Goal: Information Seeking & Learning: Learn about a topic

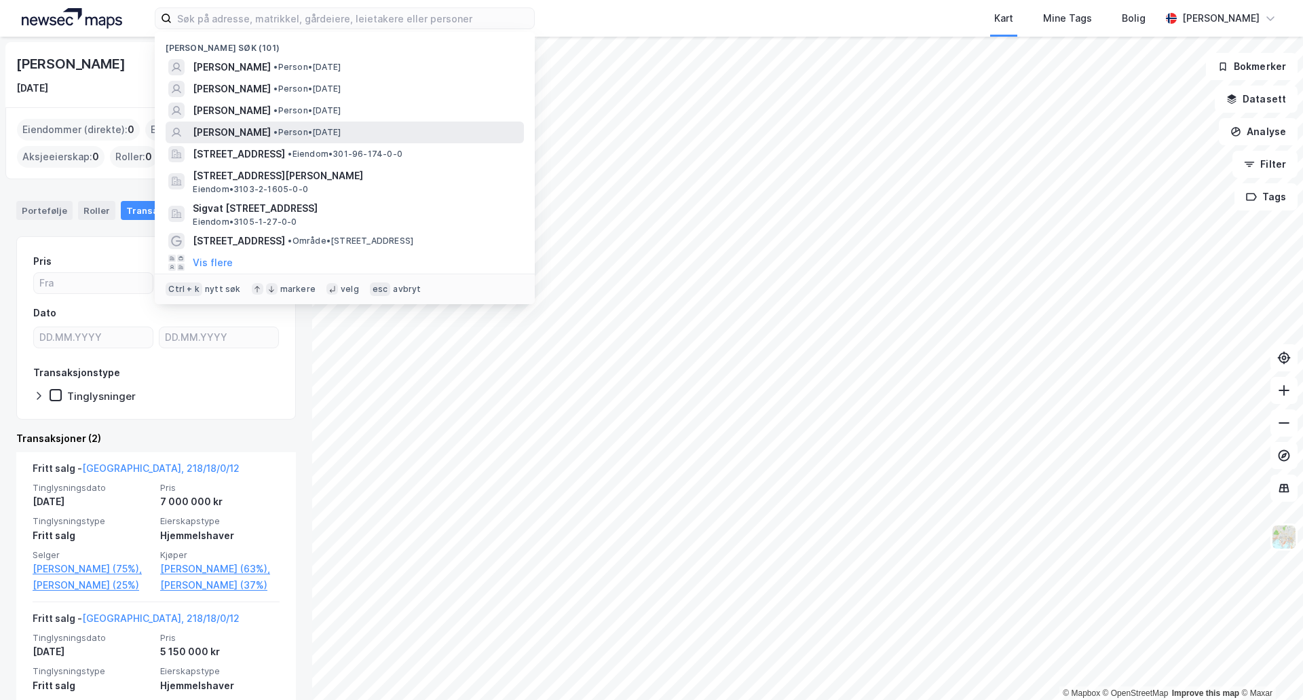
click at [271, 128] on span "INGRID ARVESEN" at bounding box center [232, 132] width 78 height 16
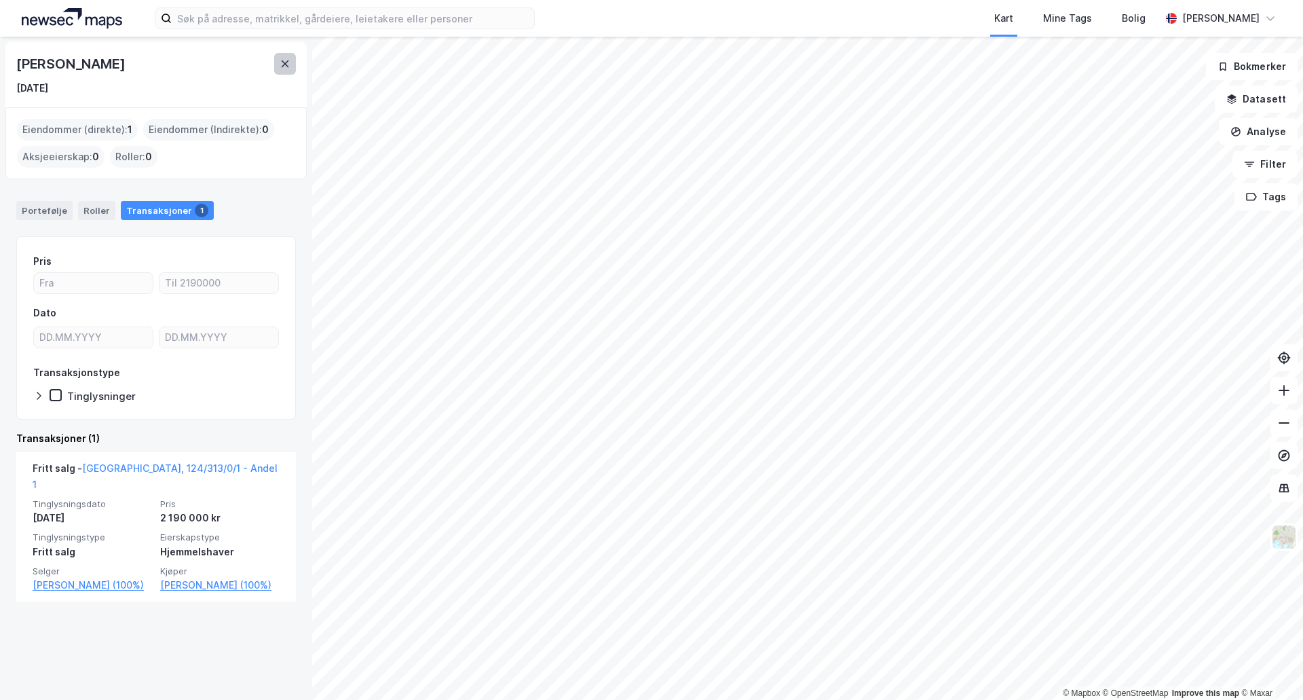
click at [289, 65] on icon at bounding box center [285, 63] width 11 height 11
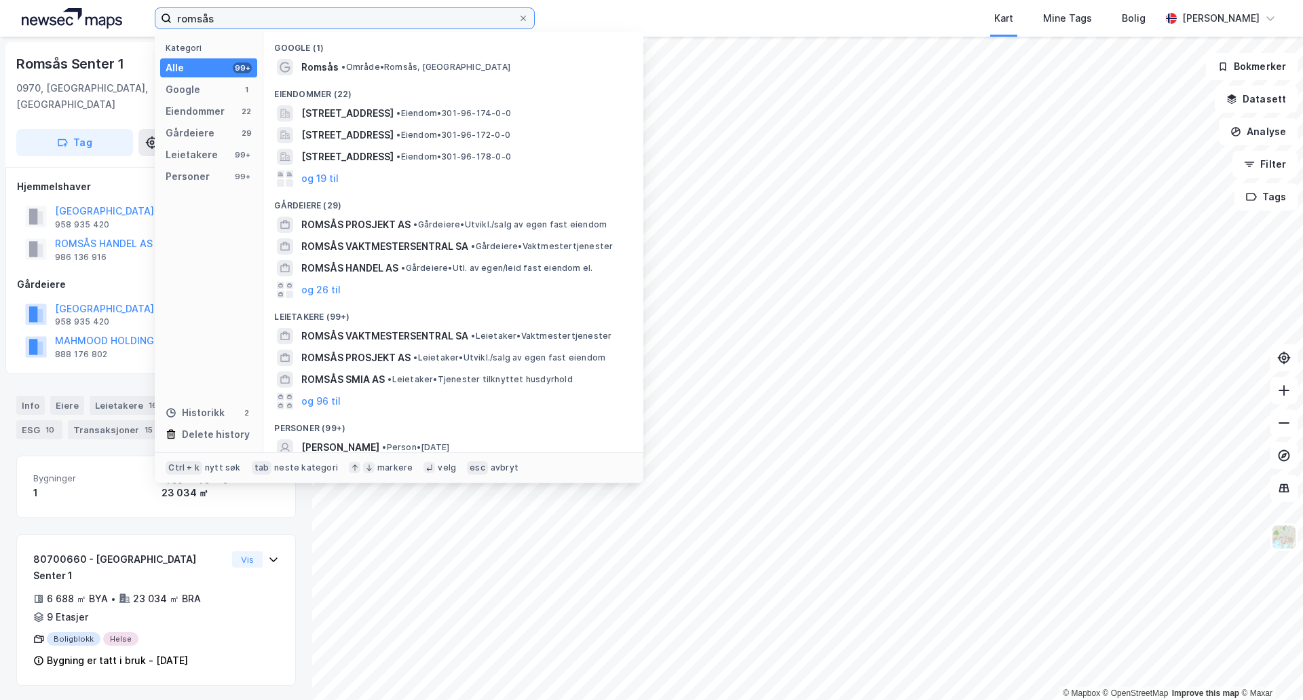
drag, startPoint x: 311, startPoint y: 21, endPoint x: 159, endPoint y: 22, distance: 152.0
click at [159, 22] on label "romsås" at bounding box center [345, 18] width 380 height 22
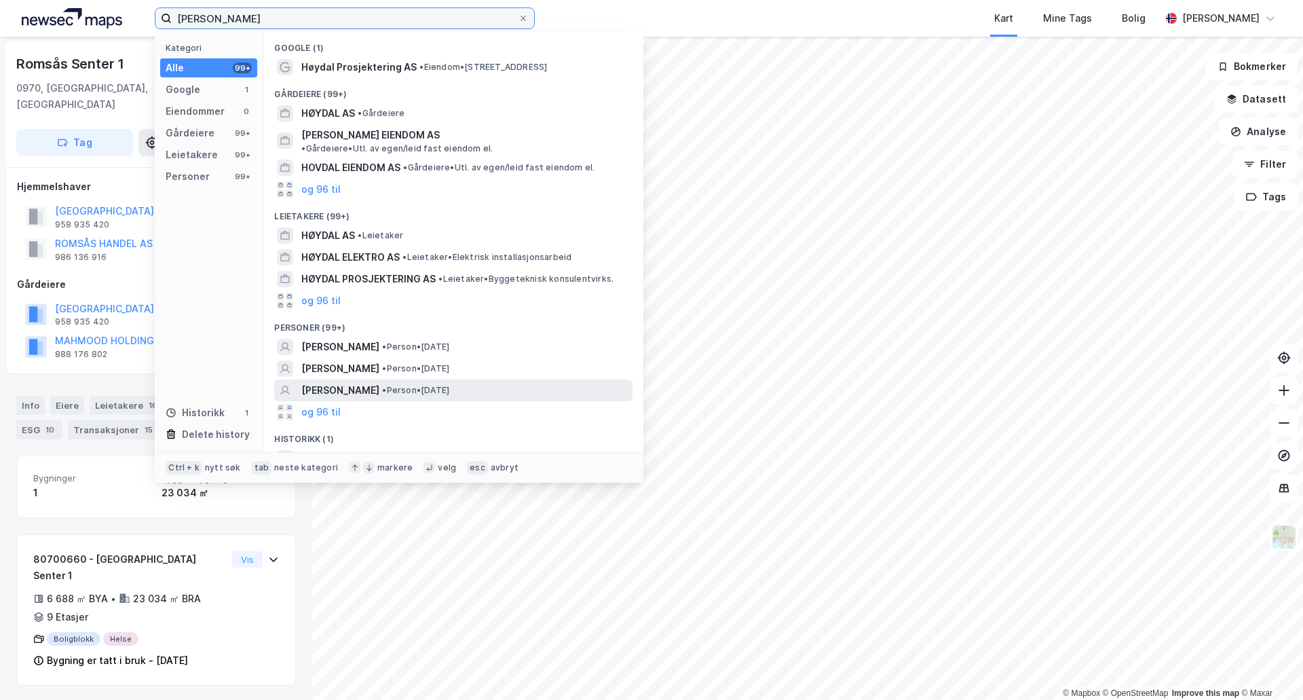
type input "[PERSON_NAME]"
click at [435, 385] on div "[PERSON_NAME] • Person • [DATE]" at bounding box center [465, 390] width 328 height 16
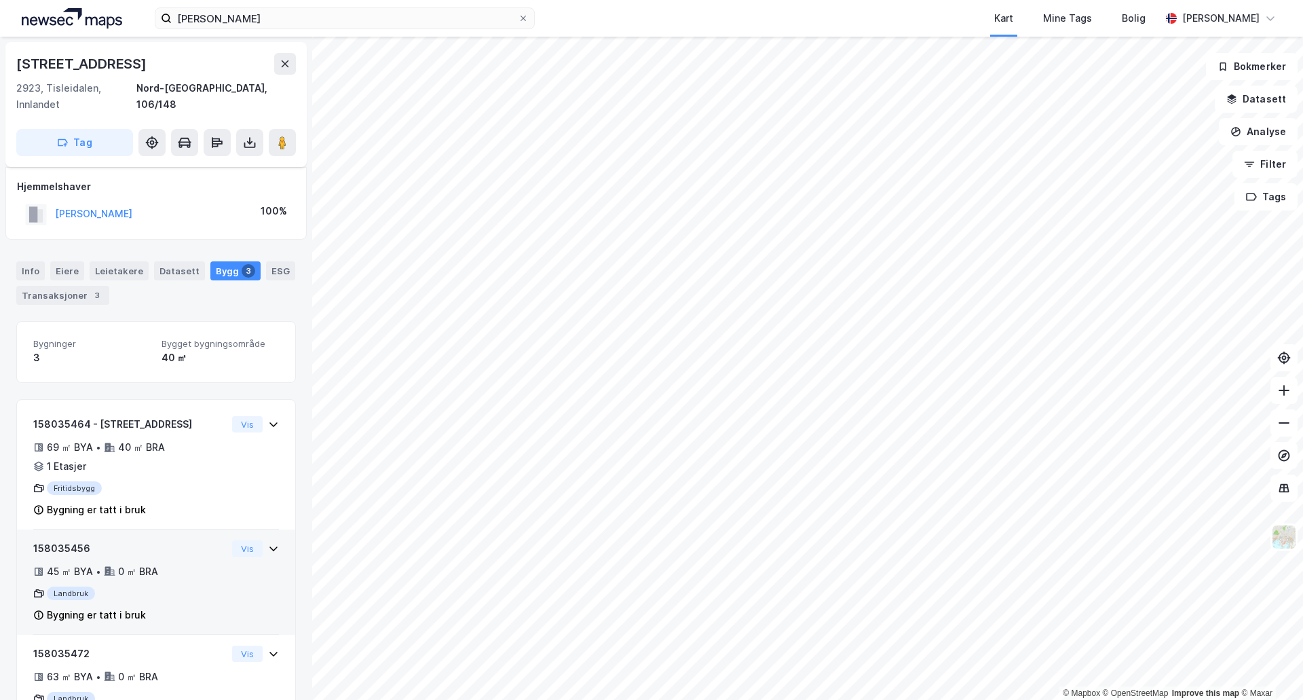
scroll to position [45, 0]
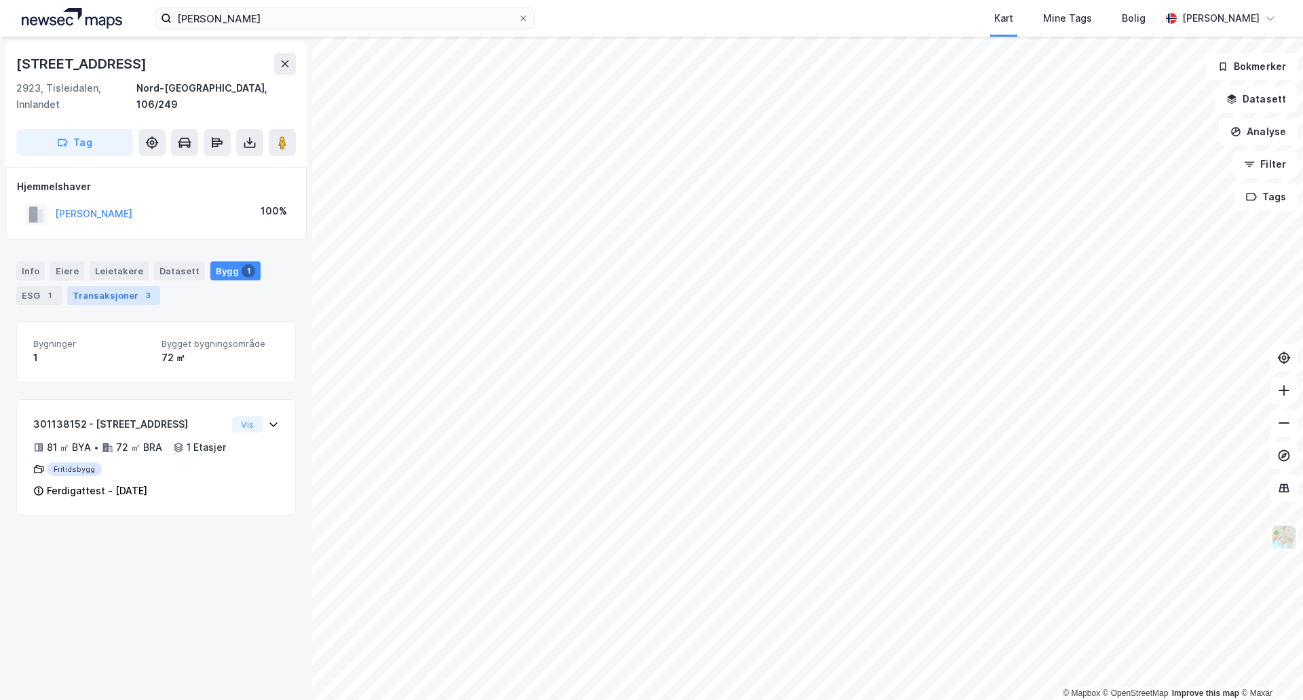
click at [141, 288] on div "3" at bounding box center [148, 295] width 14 height 14
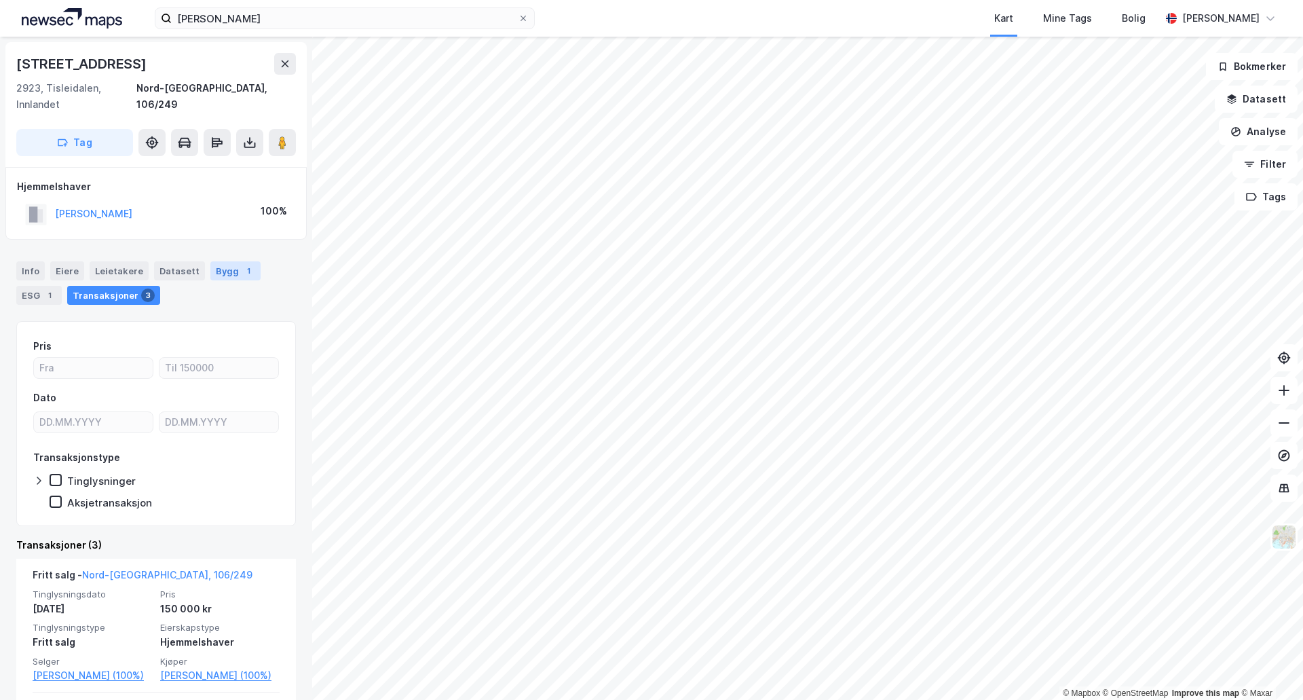
click at [221, 261] on div "Bygg 1" at bounding box center [235, 270] width 50 height 19
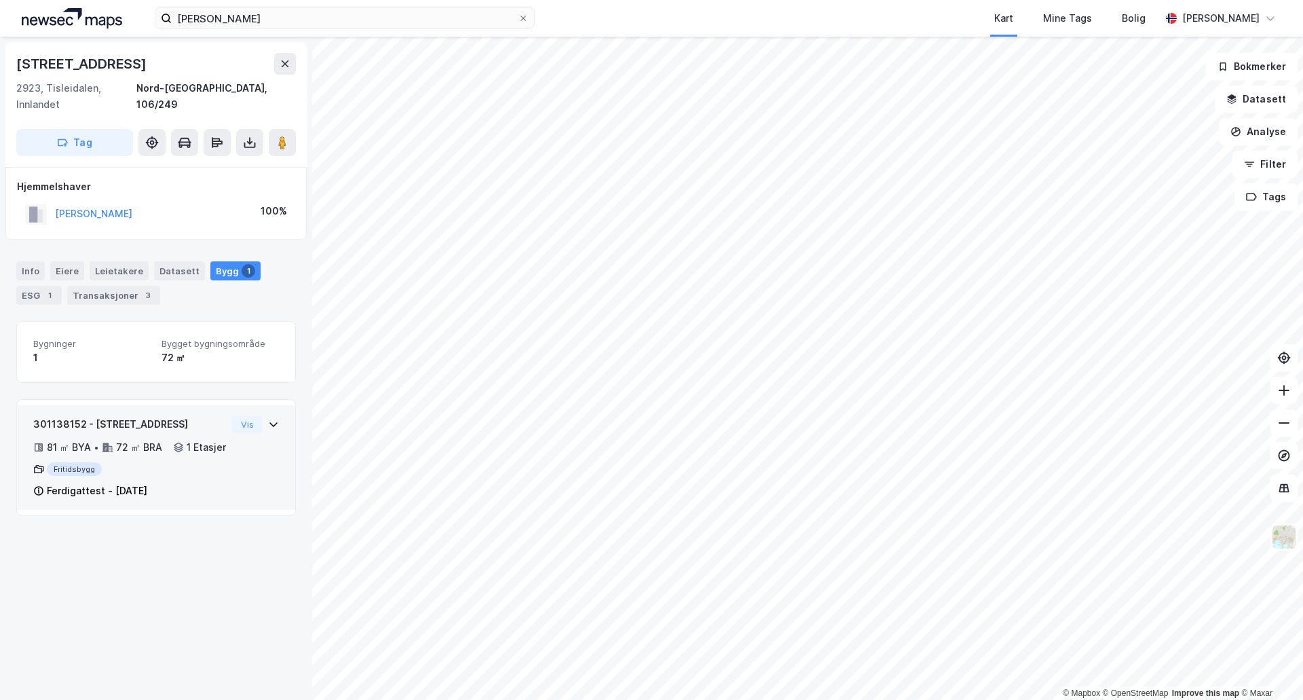
click at [270, 405] on div "301138152 - Lakkergata 154 81 ㎡ BYA • 72 ㎡ BRA • 1 Etasjer Fritidsbygg Ferdigat…" at bounding box center [156, 457] width 278 height 105
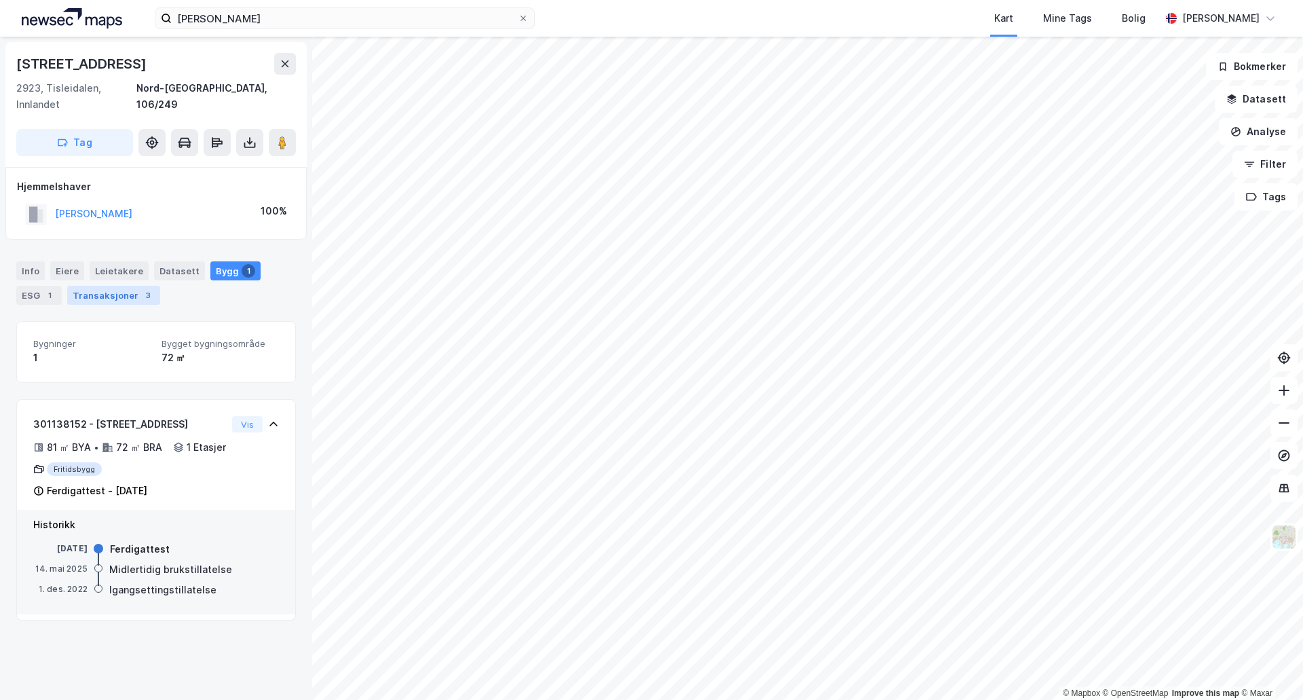
click at [109, 286] on div "Transaksjoner 3" at bounding box center [113, 295] width 93 height 19
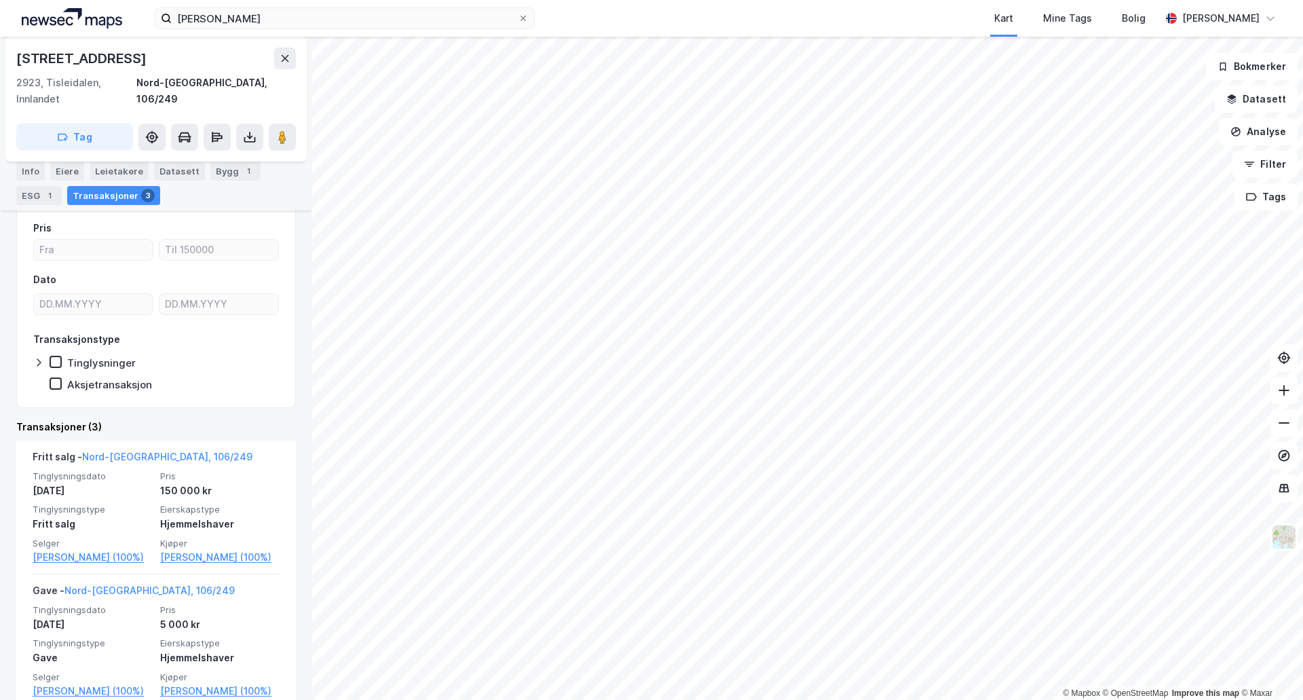
scroll to position [105, 0]
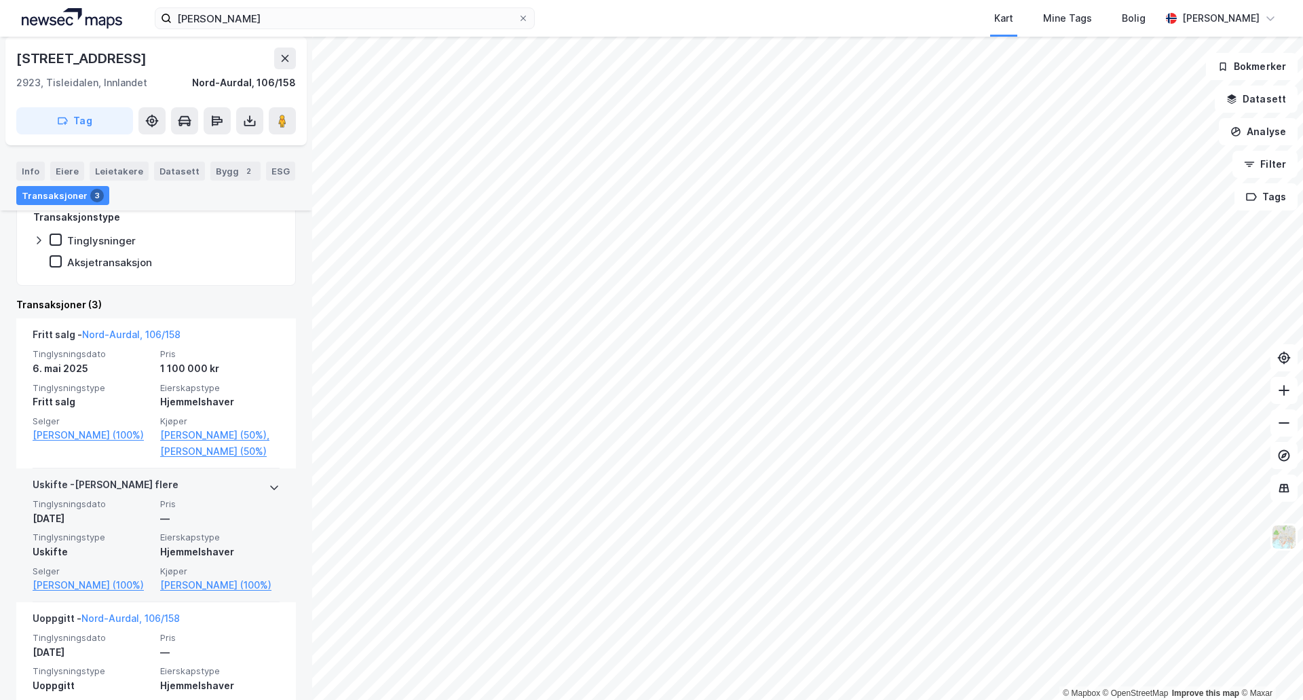
scroll to position [320, 0]
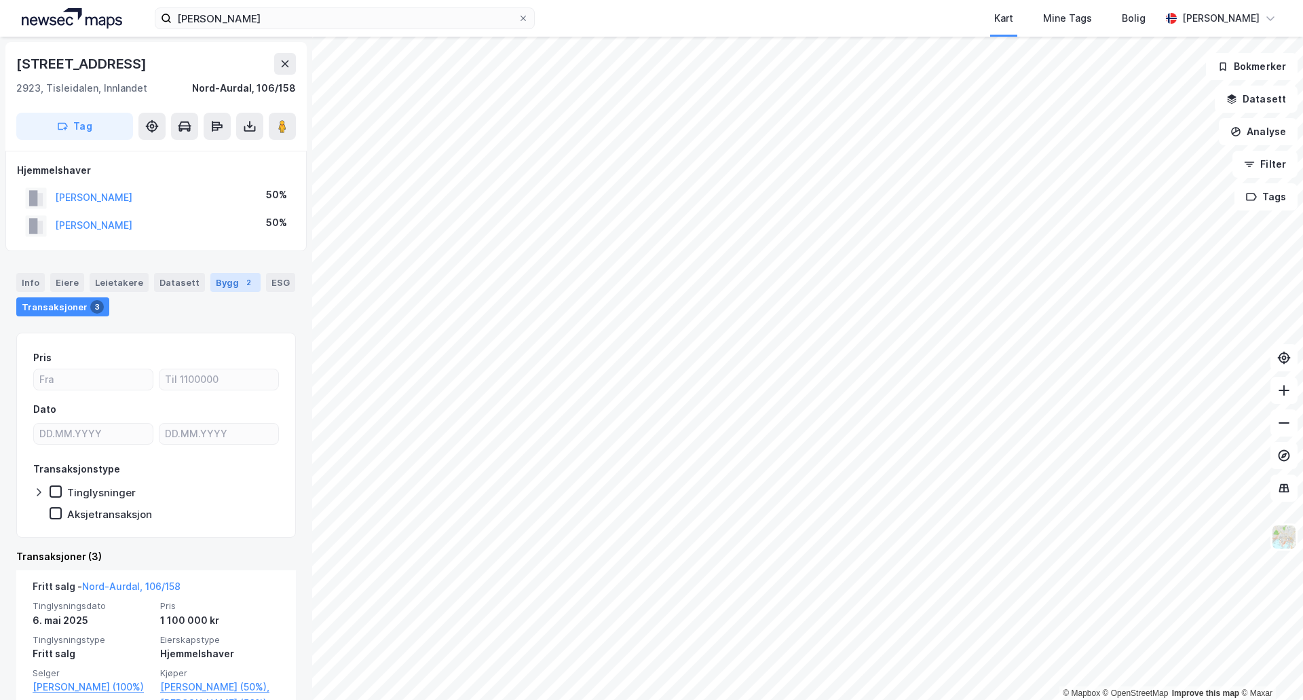
click at [242, 285] on div "2" at bounding box center [249, 283] width 14 height 14
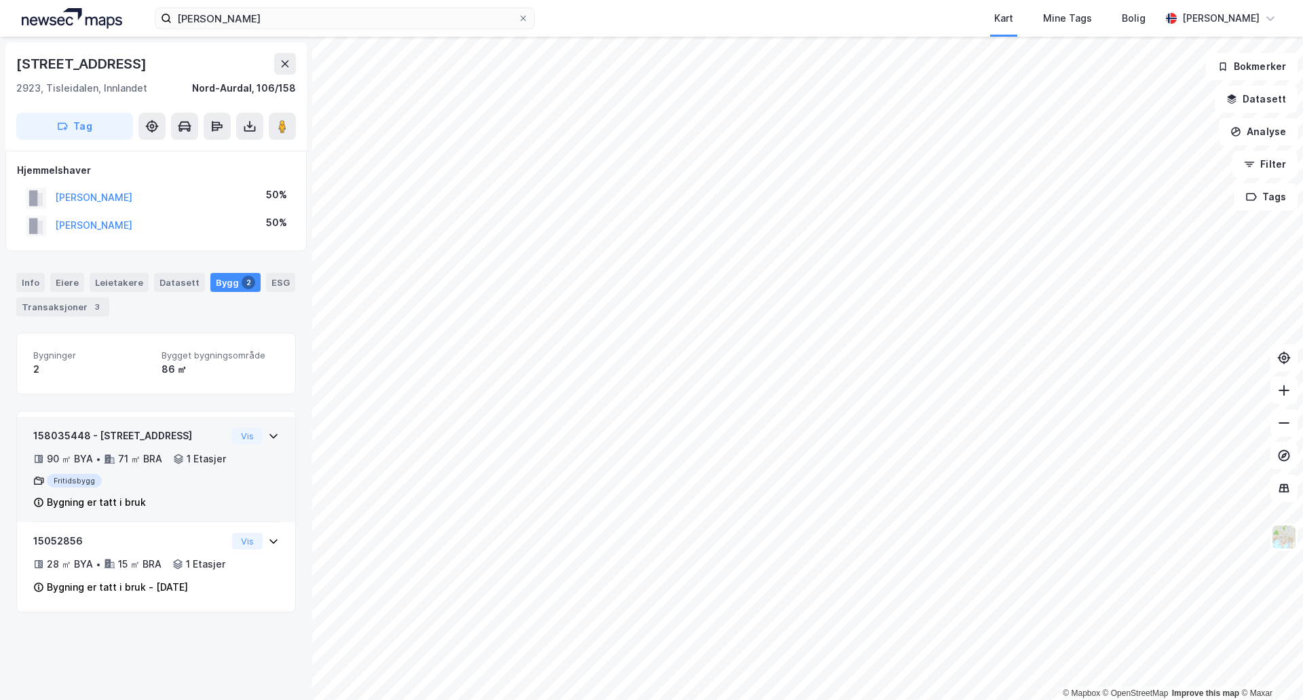
click at [268, 434] on icon at bounding box center [273, 435] width 11 height 11
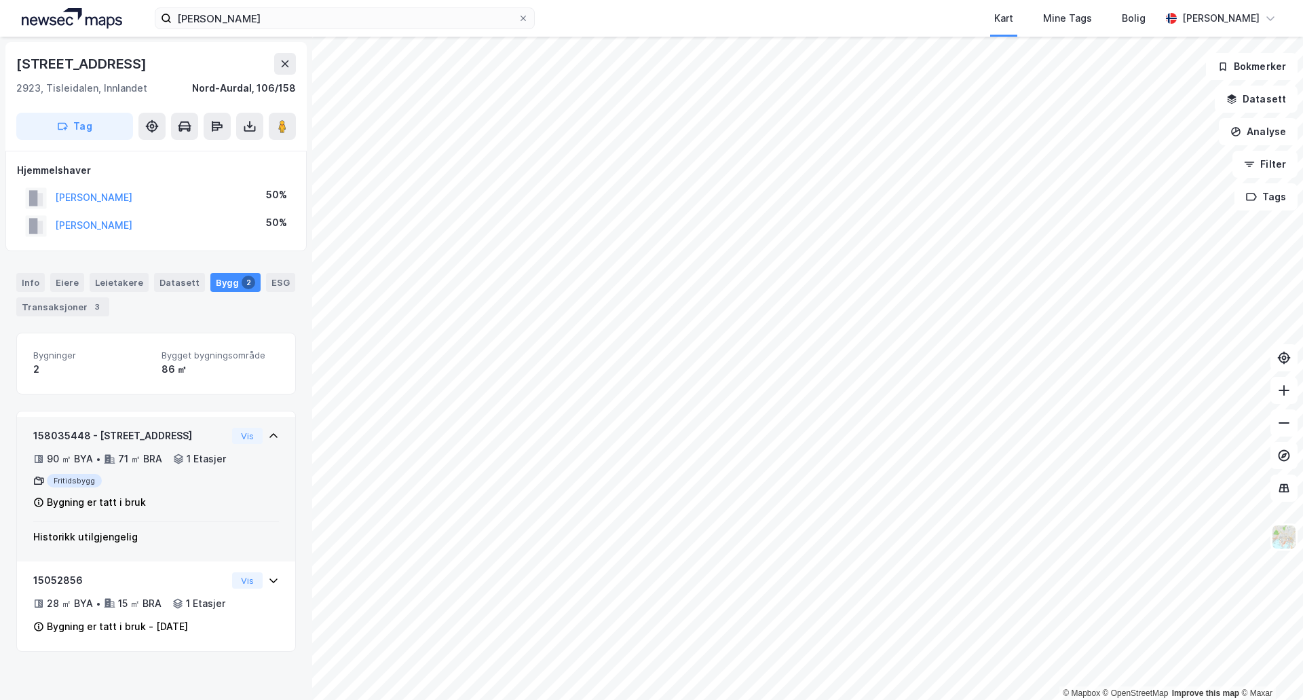
click at [269, 437] on icon at bounding box center [273, 435] width 8 height 5
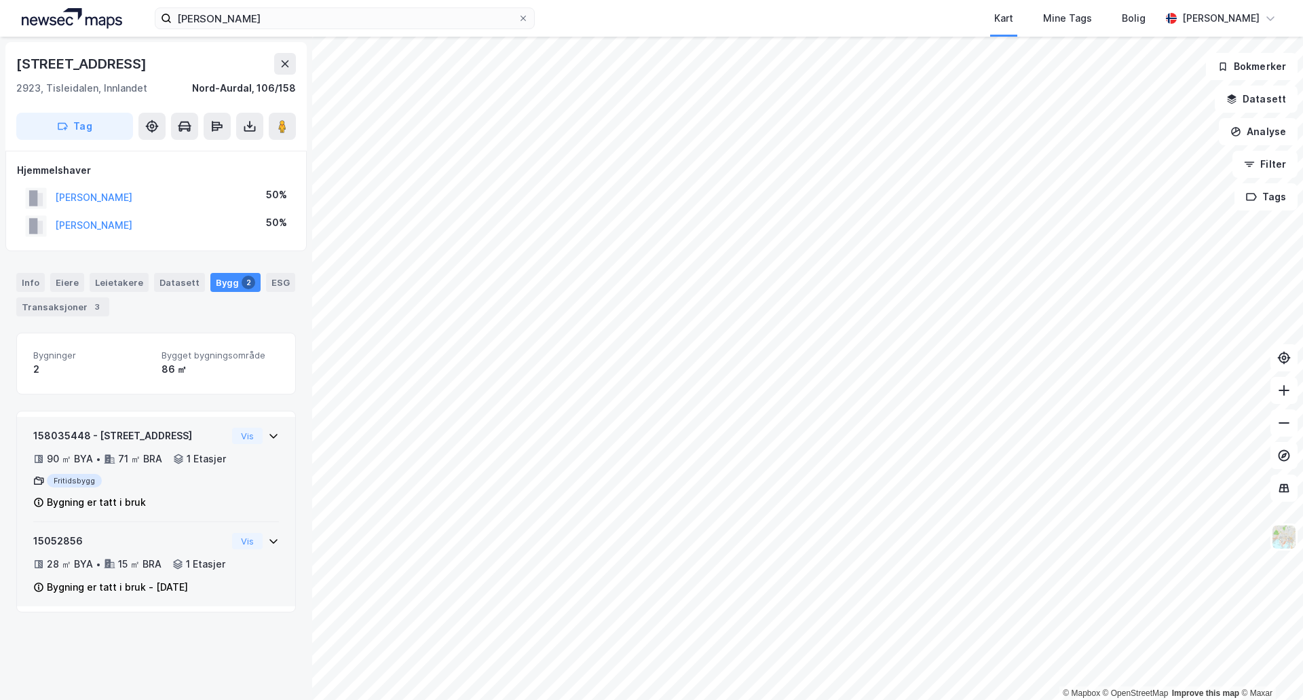
click at [269, 567] on div "15052856 28 ㎡ BYA • 15 ㎡ BRA • 1 Etasjer Bygning er tatt i bruk - [DATE] Vis" at bounding box center [156, 564] width 278 height 84
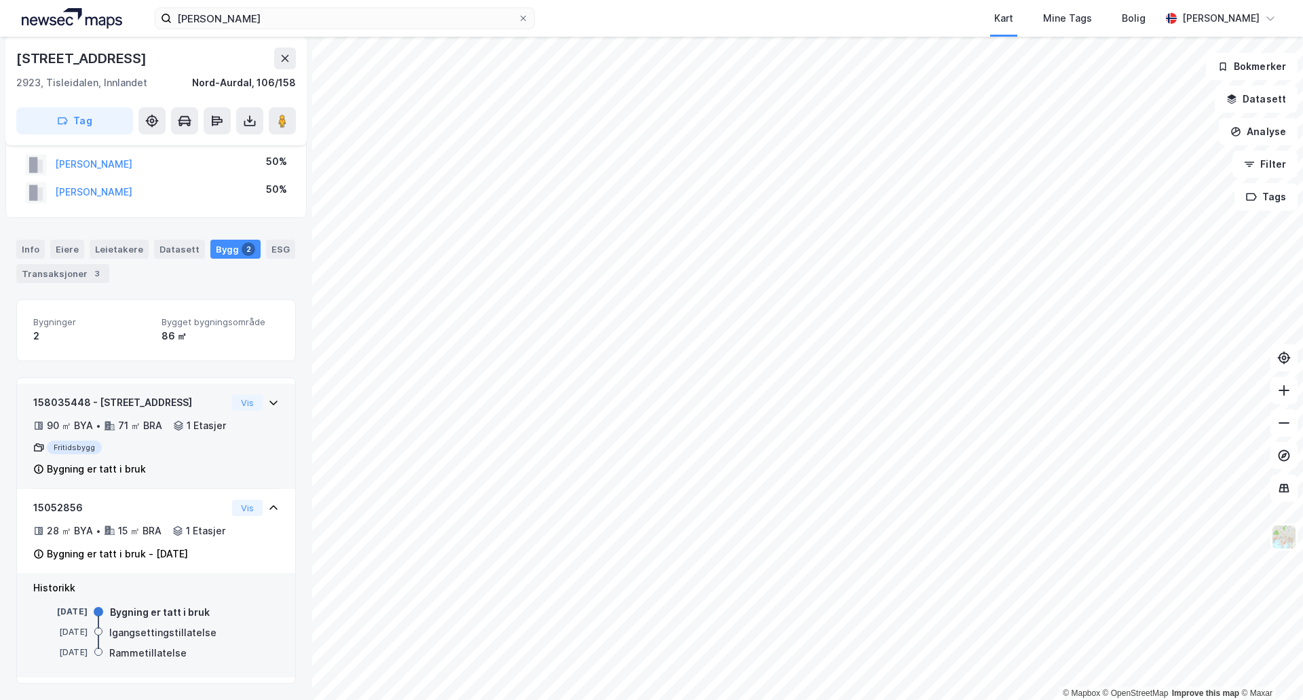
scroll to position [71, 0]
click at [269, 489] on div "15052856 28 ㎡ BYA • 15 ㎡ BRA • 1 Etasjer Bygning er tatt i bruk - [DATE] Vis" at bounding box center [156, 531] width 278 height 84
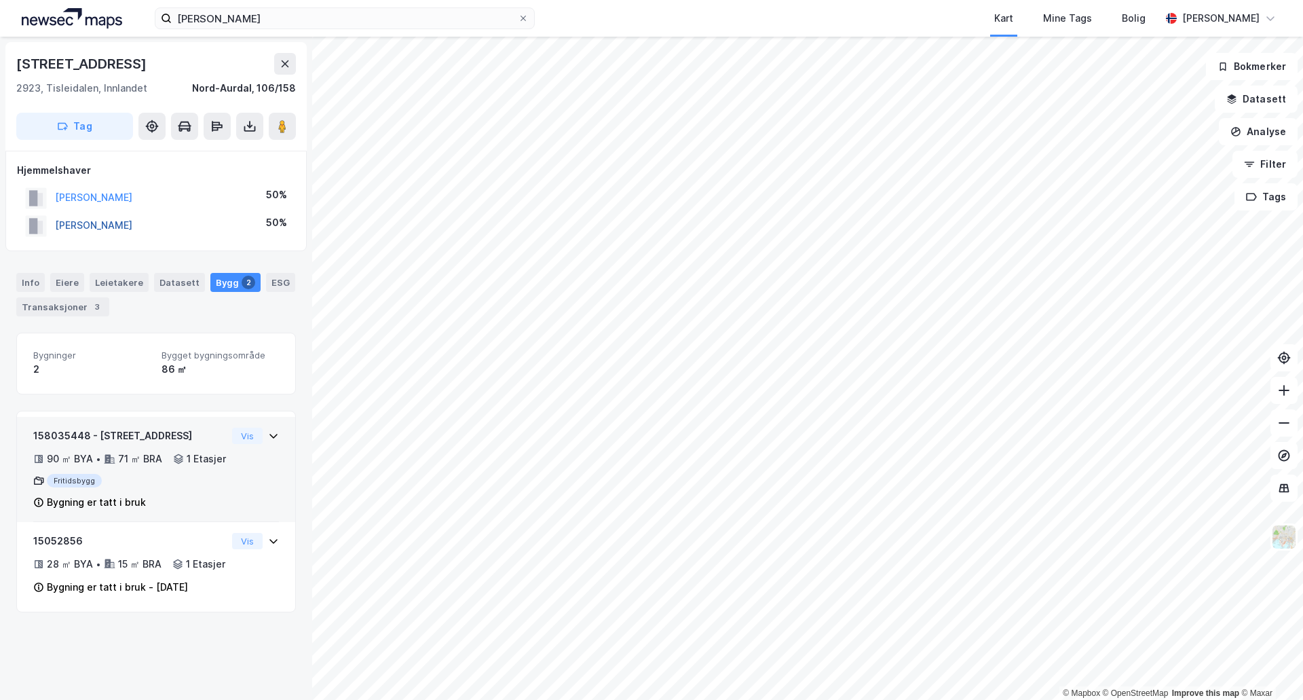
click at [0, 0] on button "[PERSON_NAME]" at bounding box center [0, 0] width 0 height 0
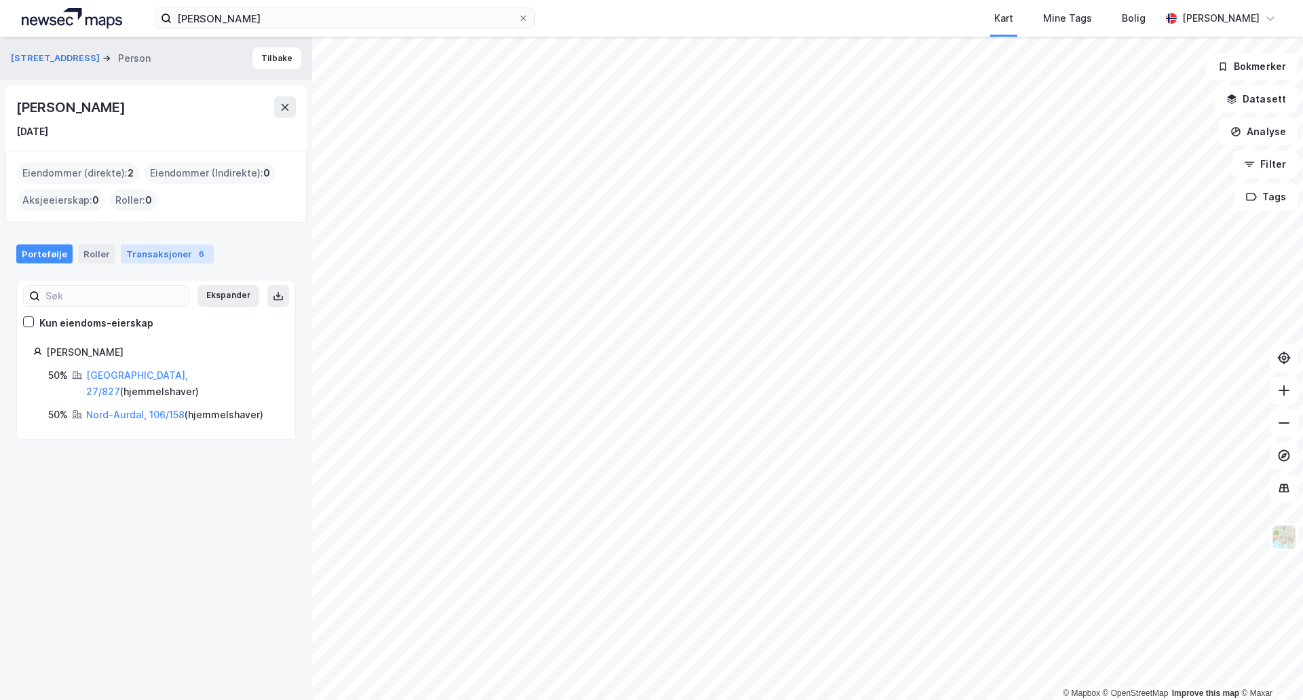
click at [151, 255] on div "Transaksjoner 6" at bounding box center [167, 253] width 93 height 19
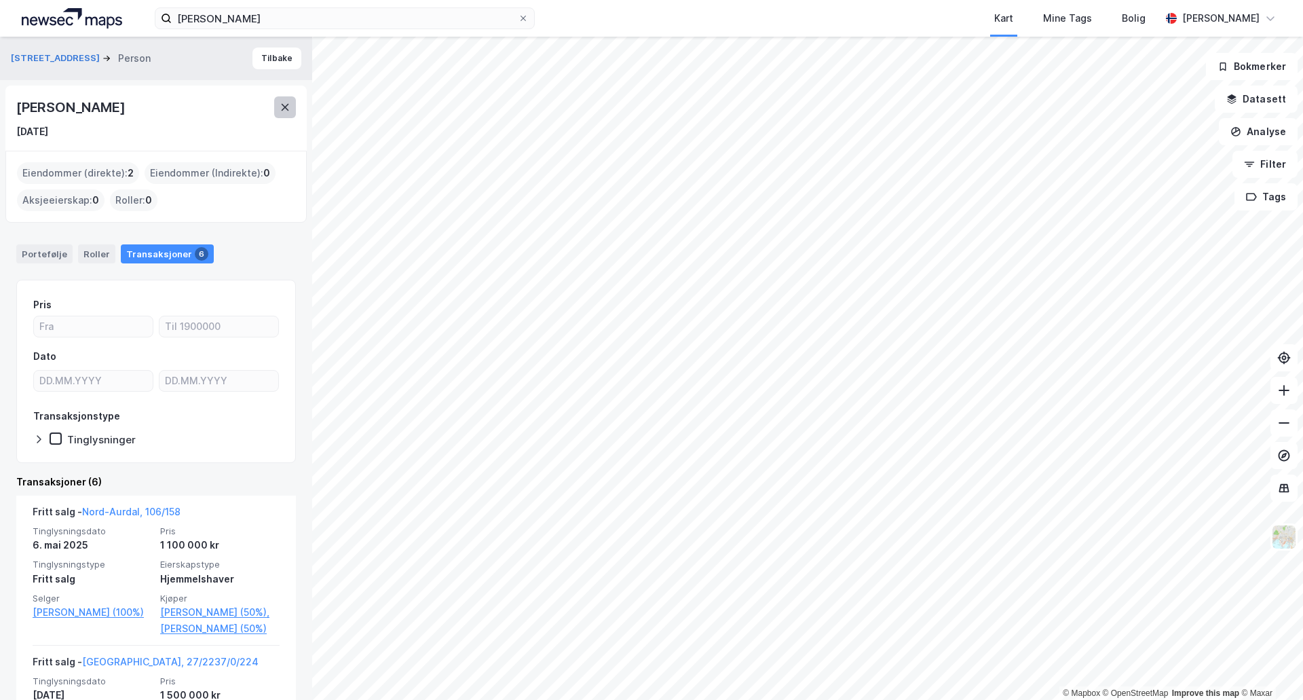
click at [287, 106] on icon at bounding box center [285, 107] width 7 height 7
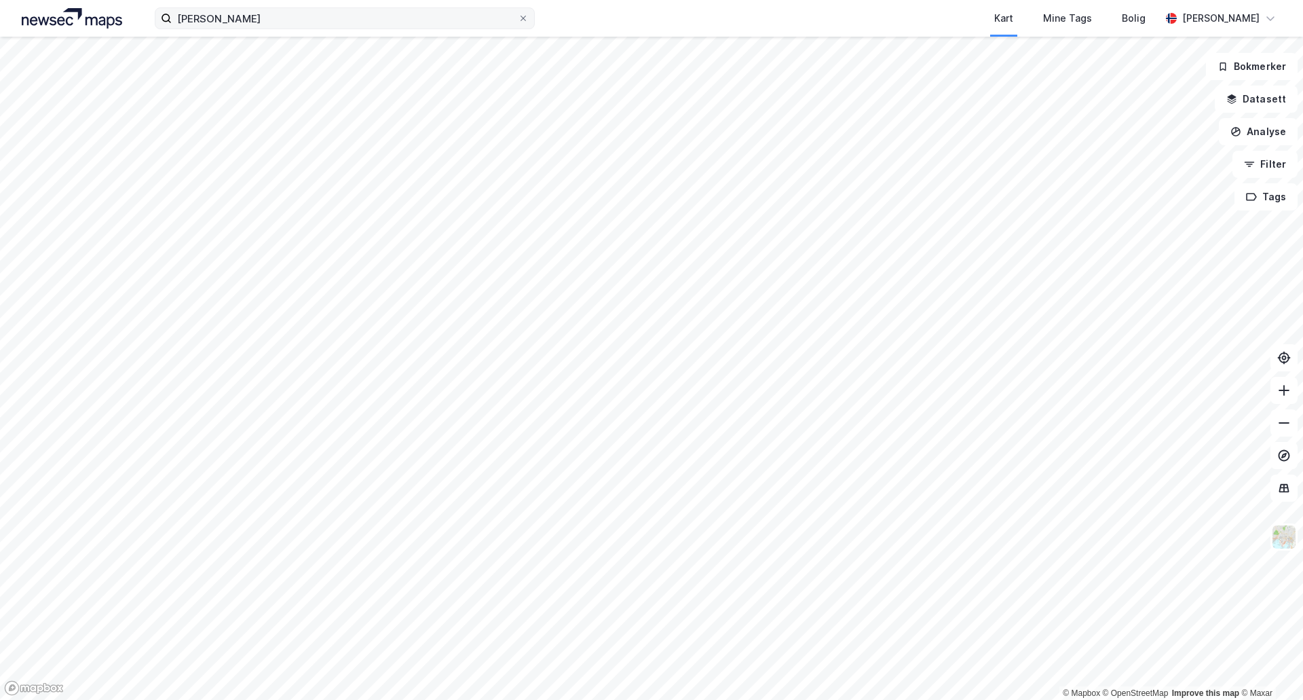
click at [519, 0] on html "[PERSON_NAME] Kart Mine Tags Bolig [PERSON_NAME] © Mapbox © OpenStreetMap Impro…" at bounding box center [651, 350] width 1303 height 700
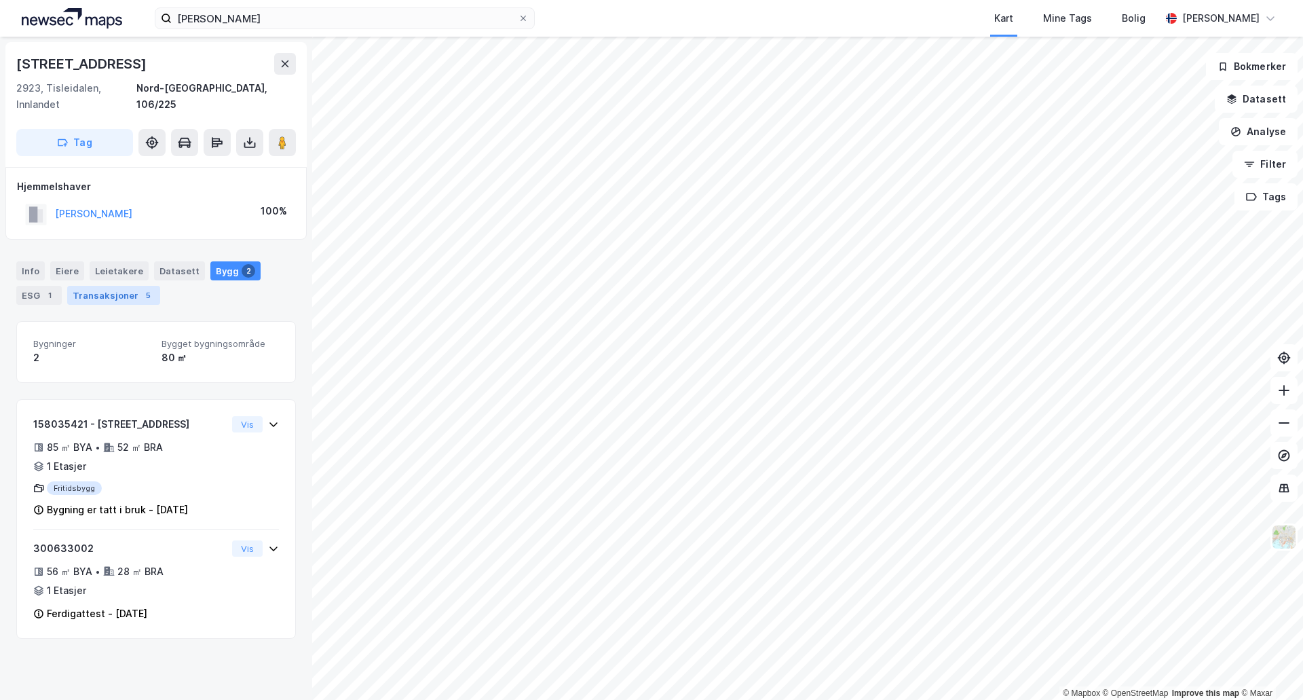
click at [141, 288] on div "5" at bounding box center [148, 295] width 14 height 14
